Goal: Information Seeking & Learning: Learn about a topic

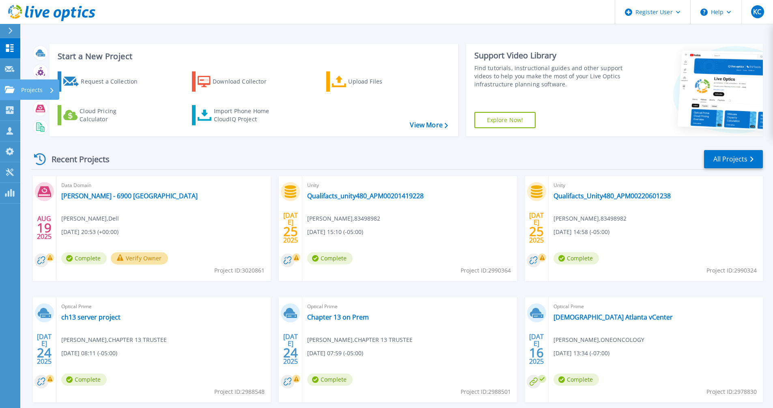
click at [8, 91] on icon at bounding box center [10, 89] width 10 height 7
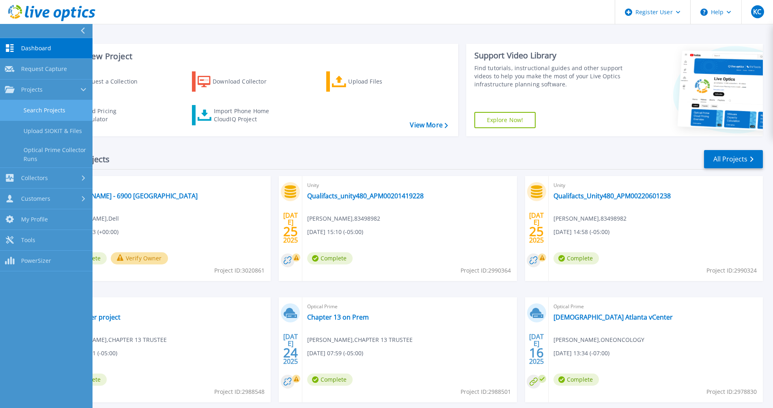
click at [24, 104] on link "Search Projects" at bounding box center [46, 110] width 93 height 21
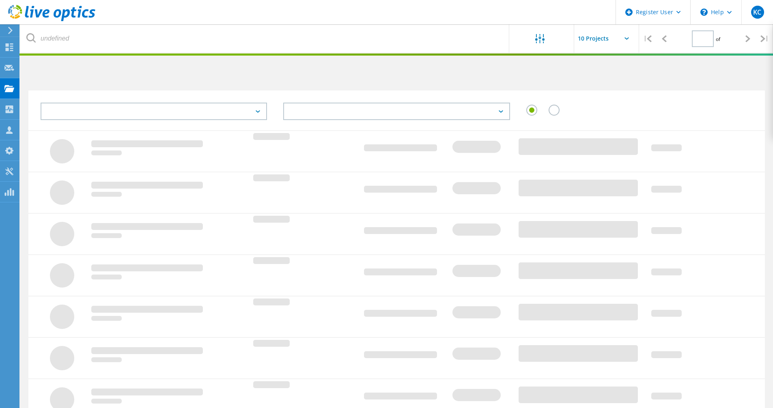
type input "1"
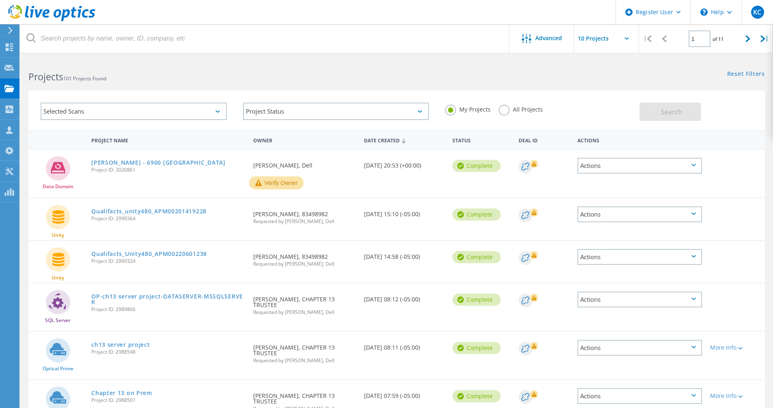
click at [130, 112] on div "Selected Scans" at bounding box center [134, 111] width 186 height 17
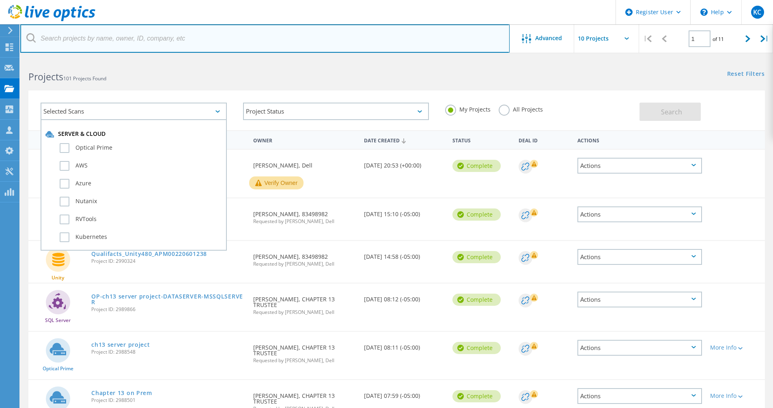
click at [105, 40] on input "text" at bounding box center [265, 38] width 490 height 28
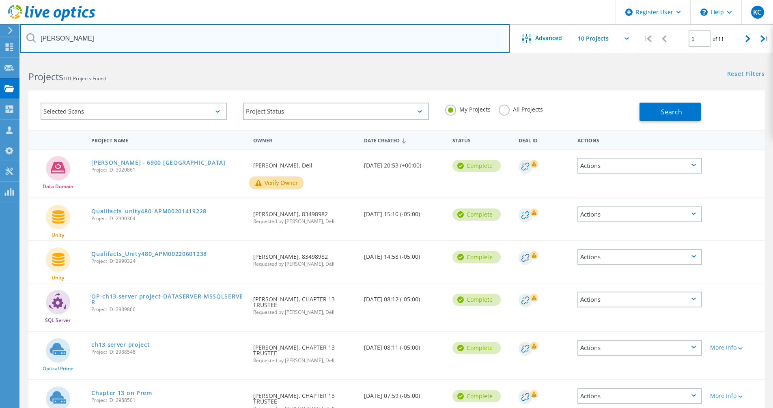
type input "beasley"
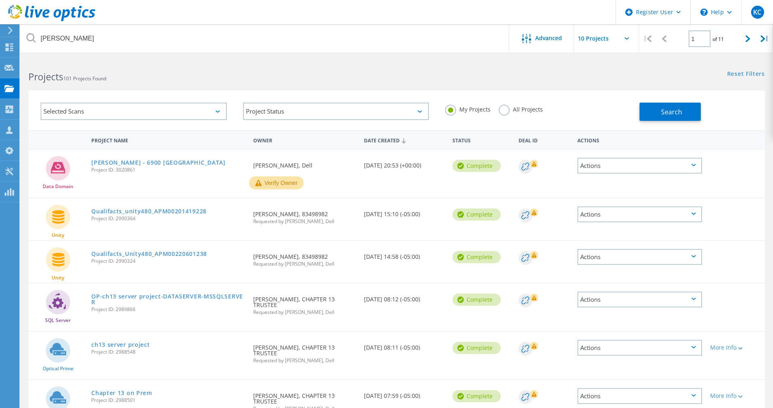
click at [503, 110] on label "All Projects" at bounding box center [521, 109] width 44 height 8
click at [0, 0] on input "All Projects" at bounding box center [0, 0] width 0 height 0
click at [698, 110] on button "Search" at bounding box center [670, 112] width 61 height 18
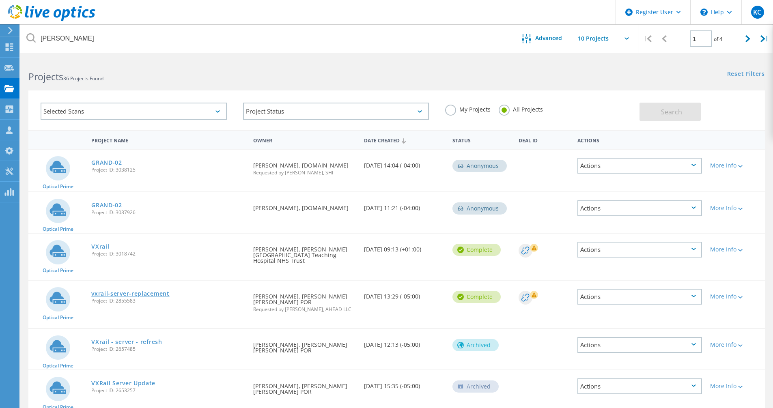
click at [160, 291] on link "vxrail-server-replacement" at bounding box center [130, 294] width 78 height 6
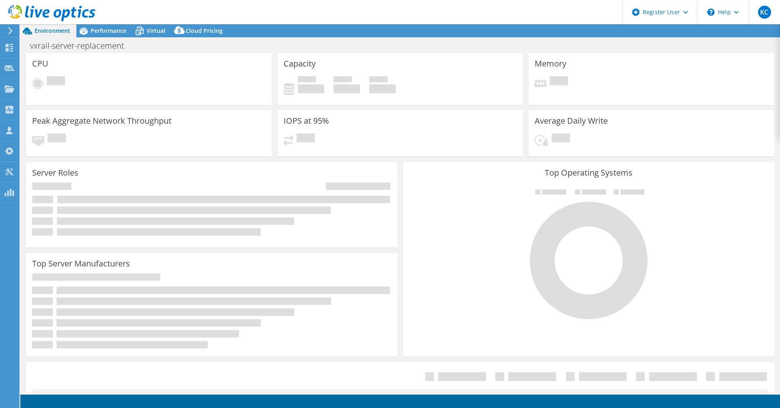
select select "USD"
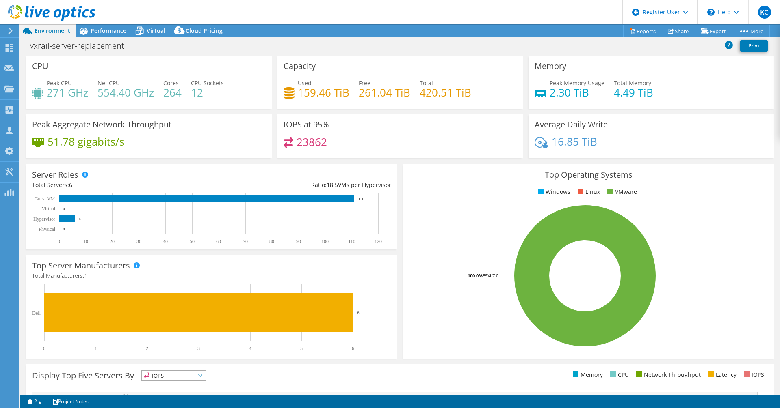
drag, startPoint x: 102, startPoint y: 23, endPoint x: 104, endPoint y: 26, distance: 4.4
click at [102, 24] on header "KC Dell User [PERSON_NAME] Clark [EMAIL_ADDRESS][PERSON_NAME][DOMAIN_NAME] Dell…" at bounding box center [390, 12] width 780 height 24
click at [105, 30] on span "Performance" at bounding box center [109, 31] width 36 height 8
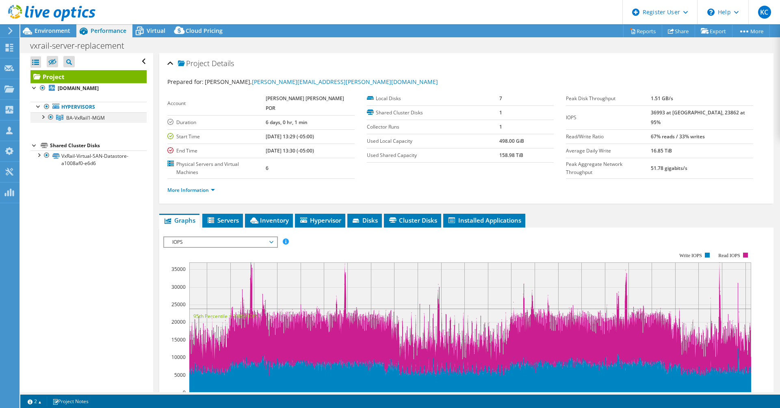
click at [44, 119] on div at bounding box center [43, 116] width 8 height 8
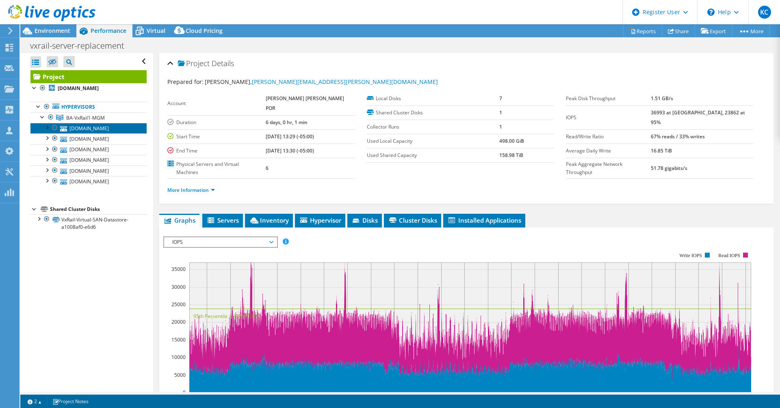
click at [116, 125] on link "[DOMAIN_NAME]" at bounding box center [88, 128] width 116 height 11
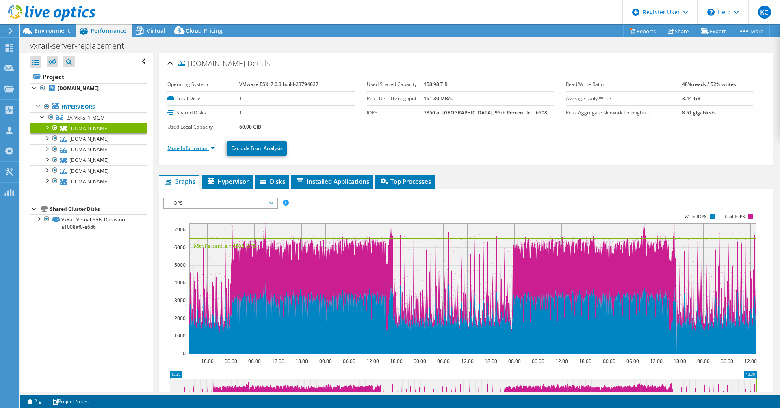
click at [203, 149] on link "More Information" at bounding box center [191, 148] width 48 height 7
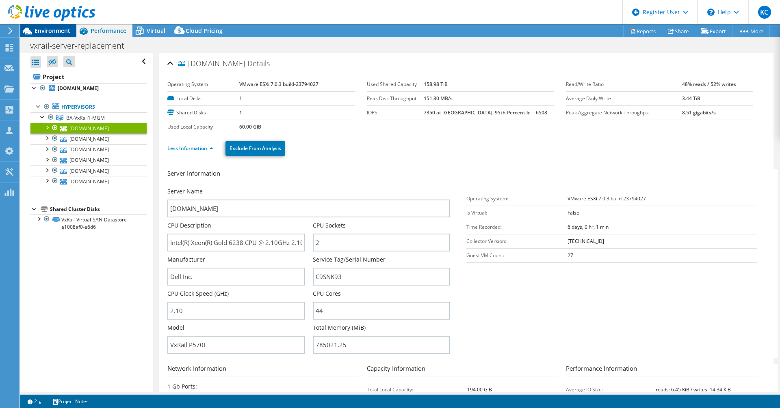
click at [50, 35] on div "Environment" at bounding box center [48, 30] width 56 height 13
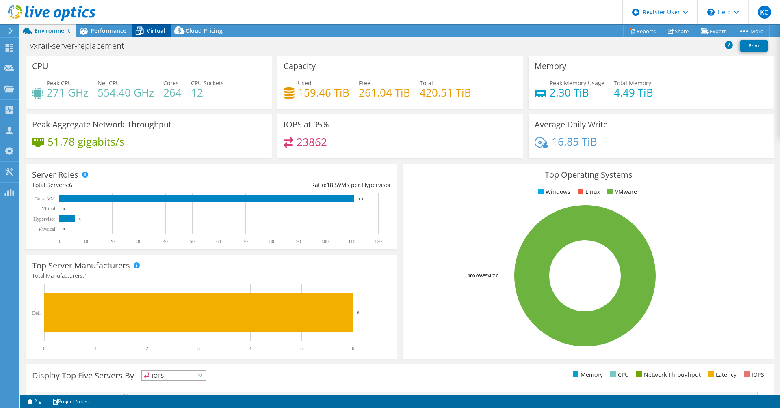
click at [136, 27] on icon at bounding box center [139, 31] width 14 height 14
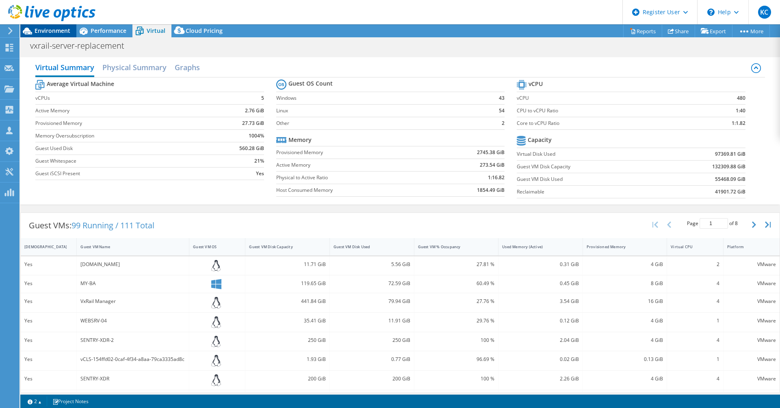
click at [50, 32] on span "Environment" at bounding box center [53, 31] width 36 height 8
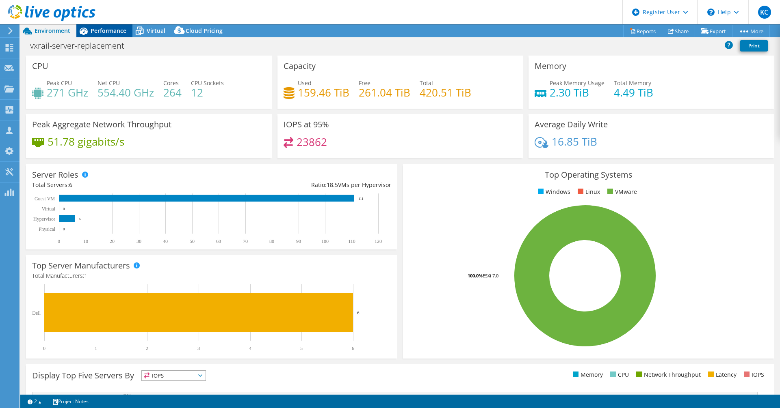
click at [115, 25] on div "Performance" at bounding box center [104, 30] width 56 height 13
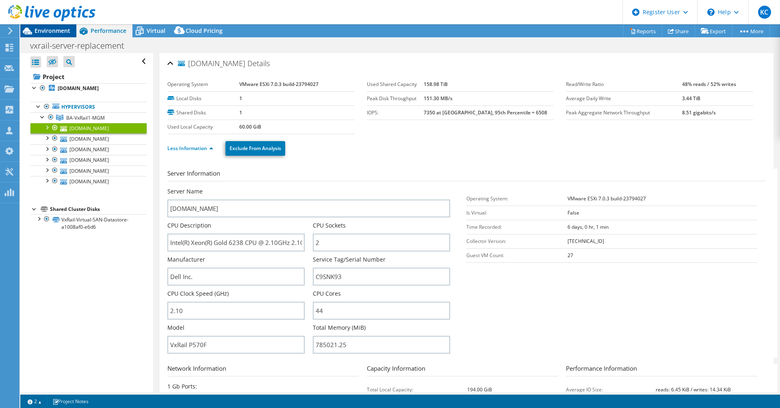
click at [64, 33] on span "Environment" at bounding box center [53, 31] width 36 height 8
